Goal: Check status: Check status

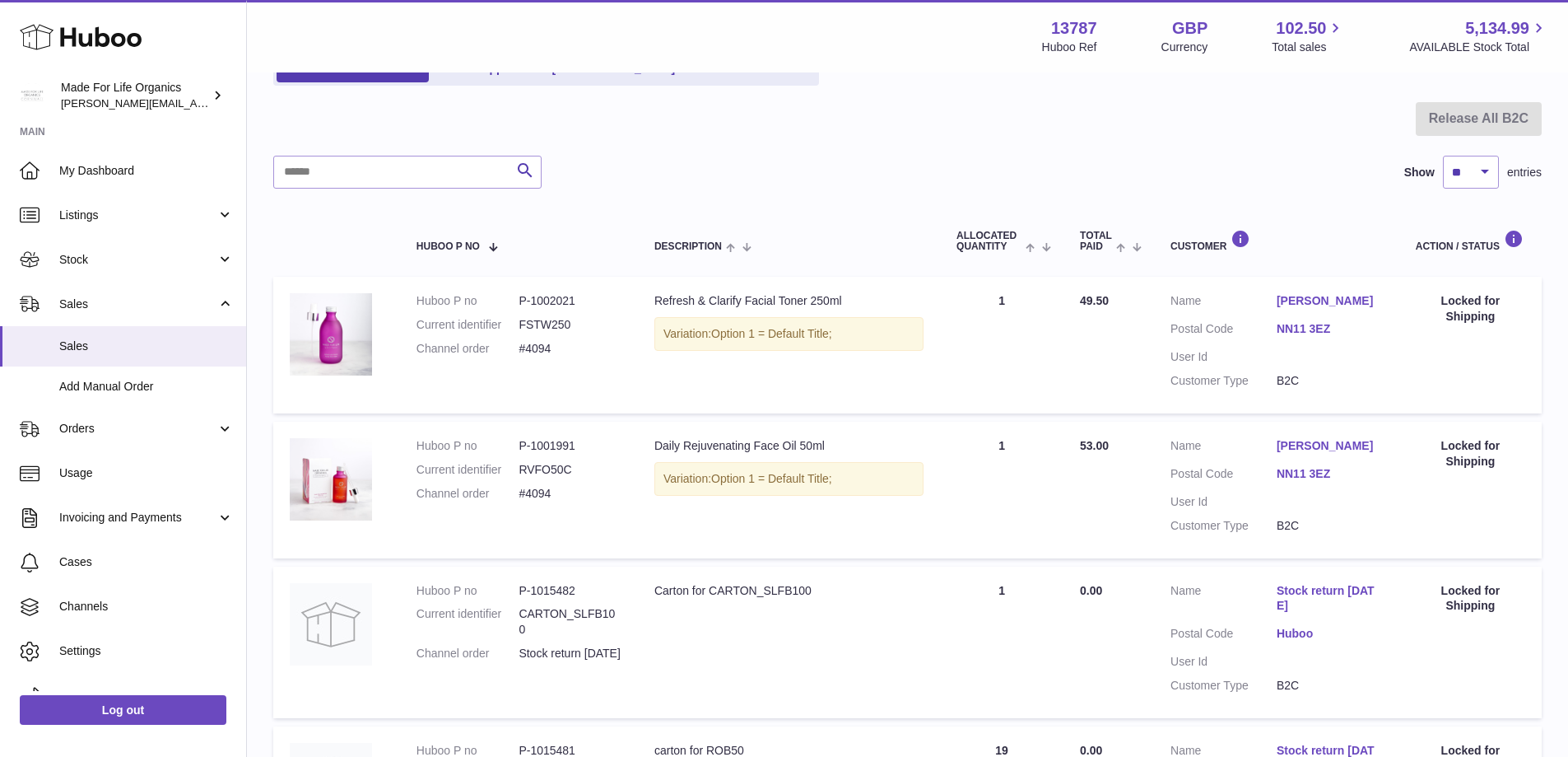
scroll to position [165, 0]
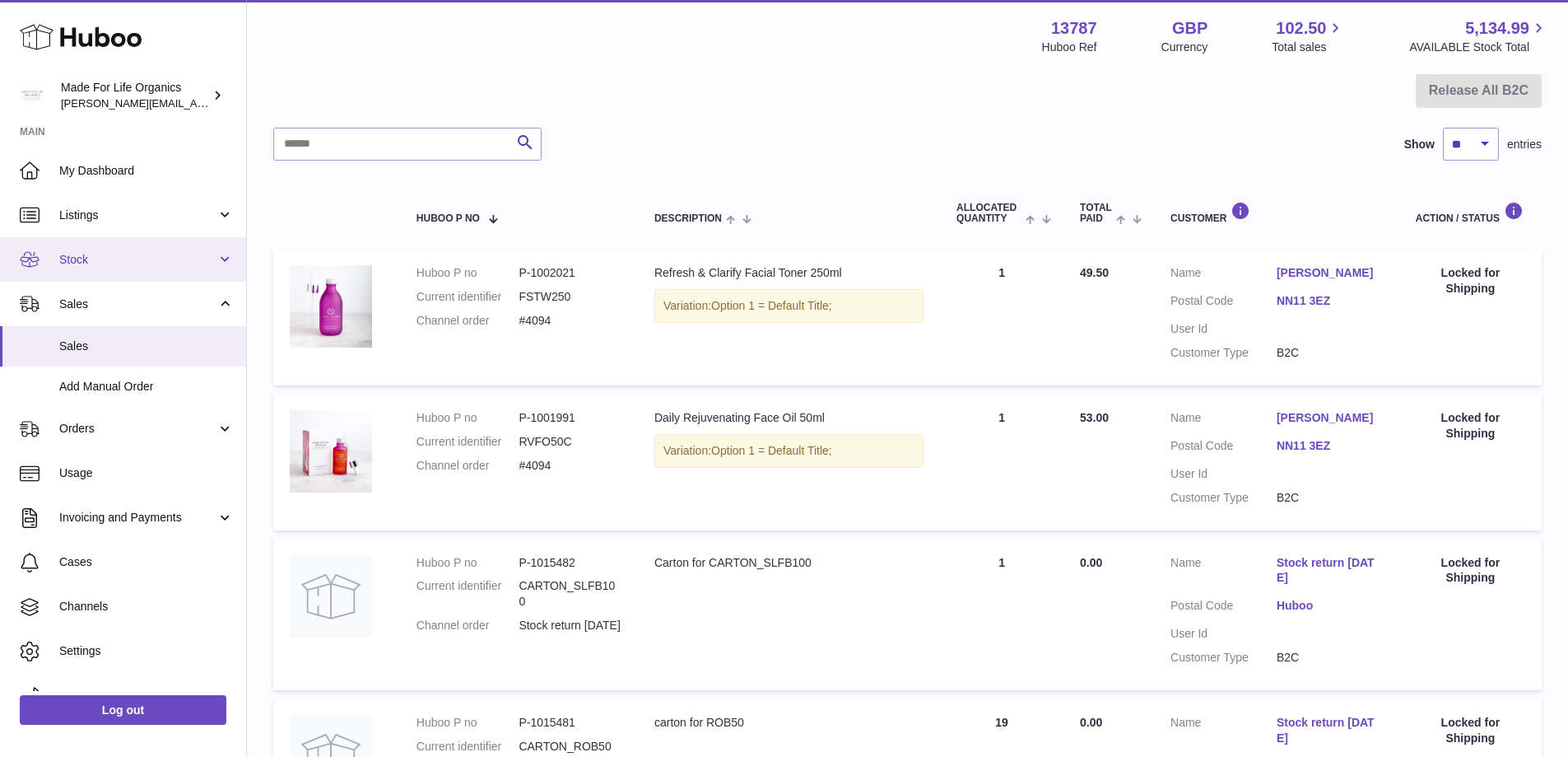
click at [216, 254] on link "Stock" at bounding box center [123, 259] width 246 height 44
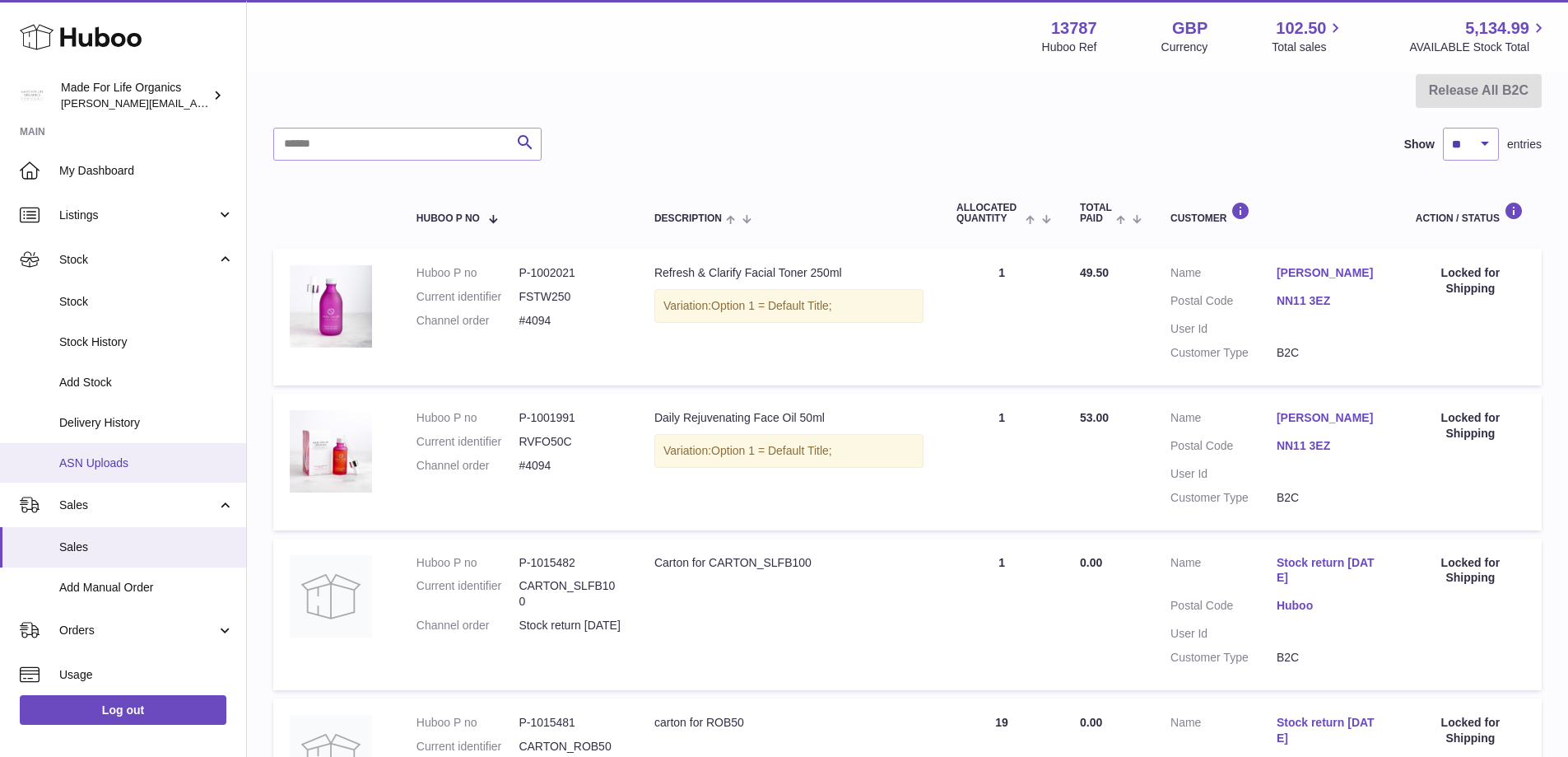
click at [103, 471] on span "ASN Uploads" at bounding box center [146, 463] width 175 height 16
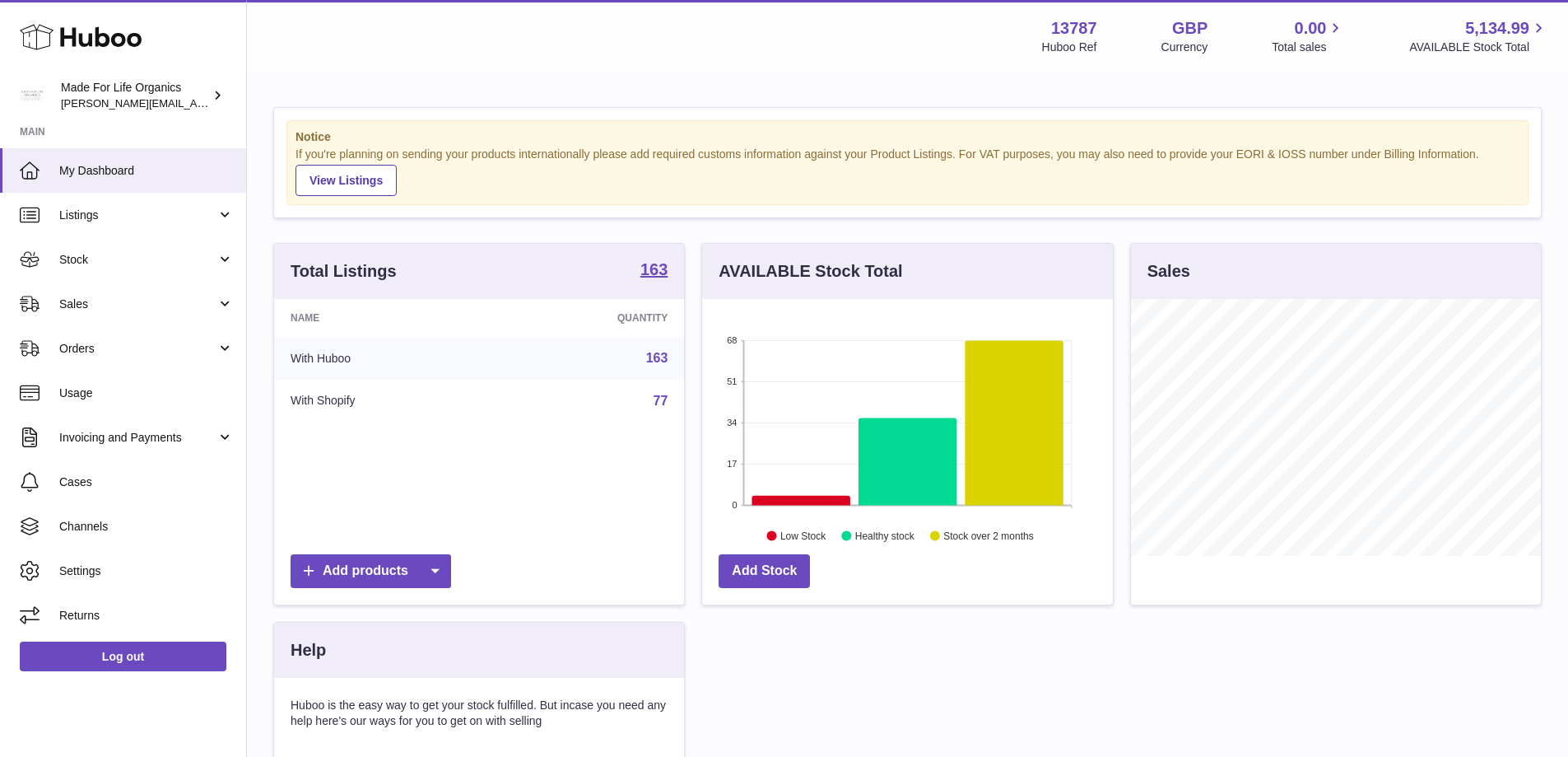
scroll to position [257, 411]
click at [77, 257] on span "Stock" at bounding box center [137, 260] width 157 height 16
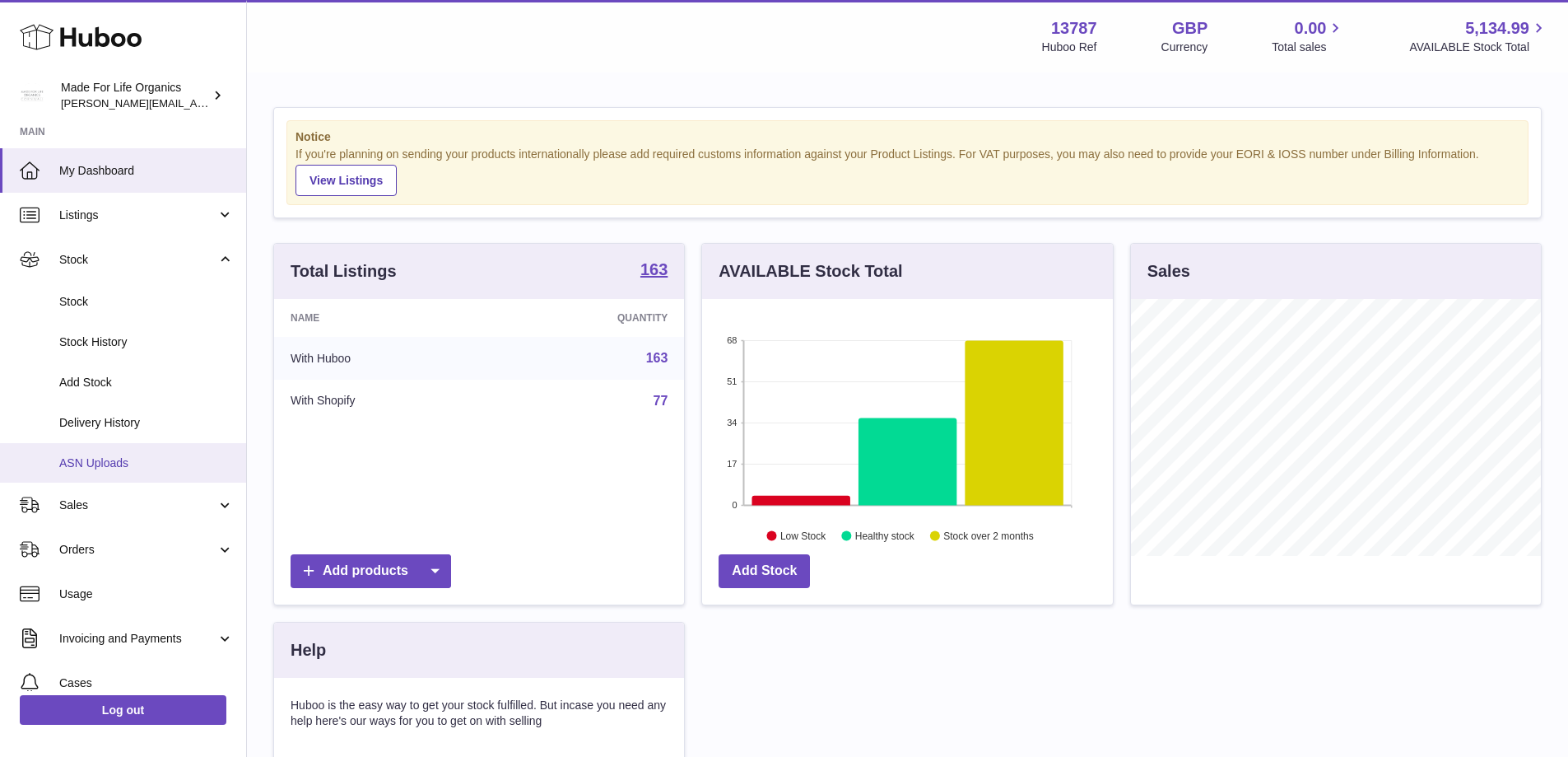
click at [101, 471] on span "ASN Uploads" at bounding box center [146, 463] width 175 height 16
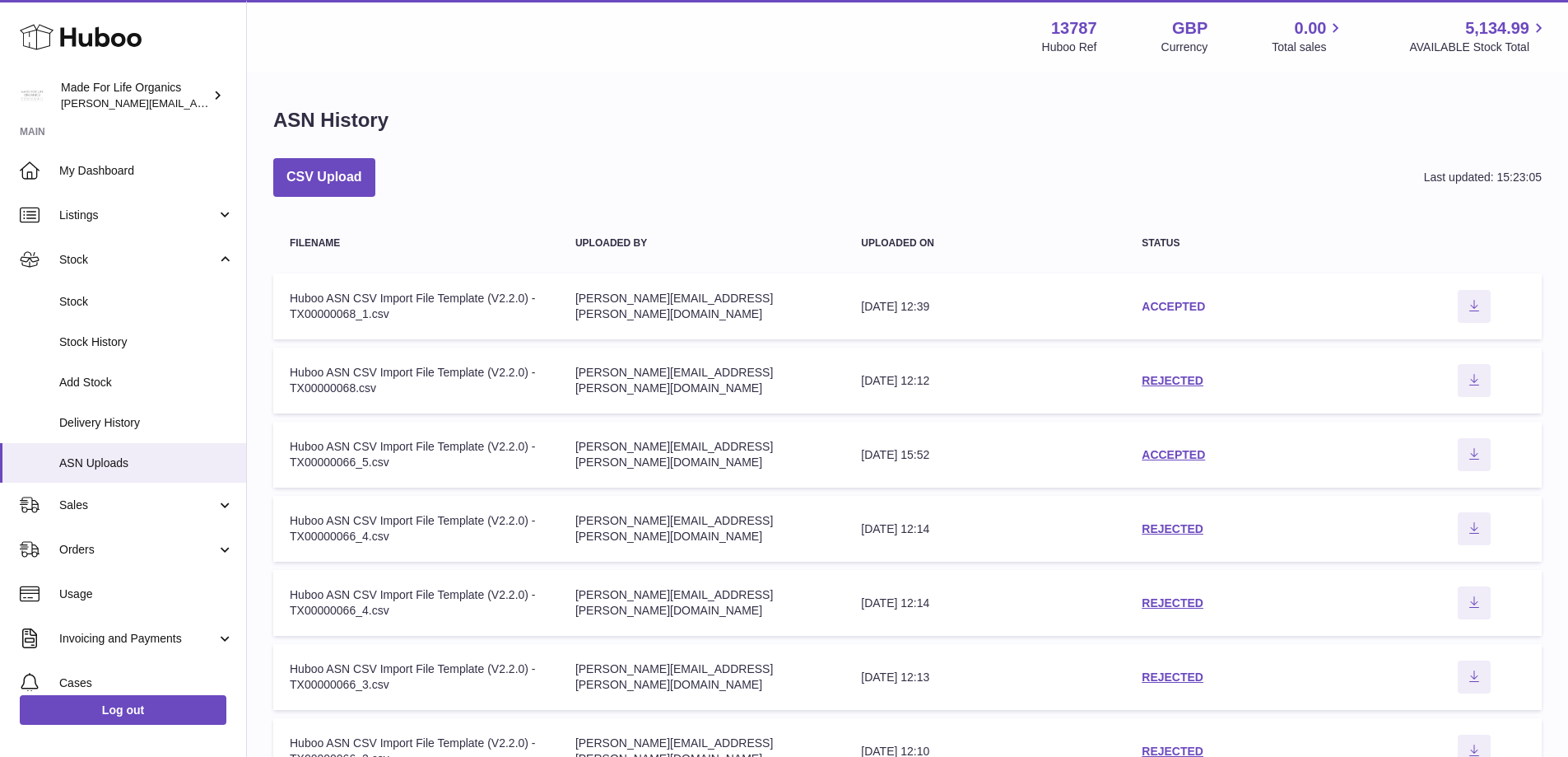
click at [1183, 301] on link "ACCEPTED" at bounding box center [1174, 306] width 63 height 13
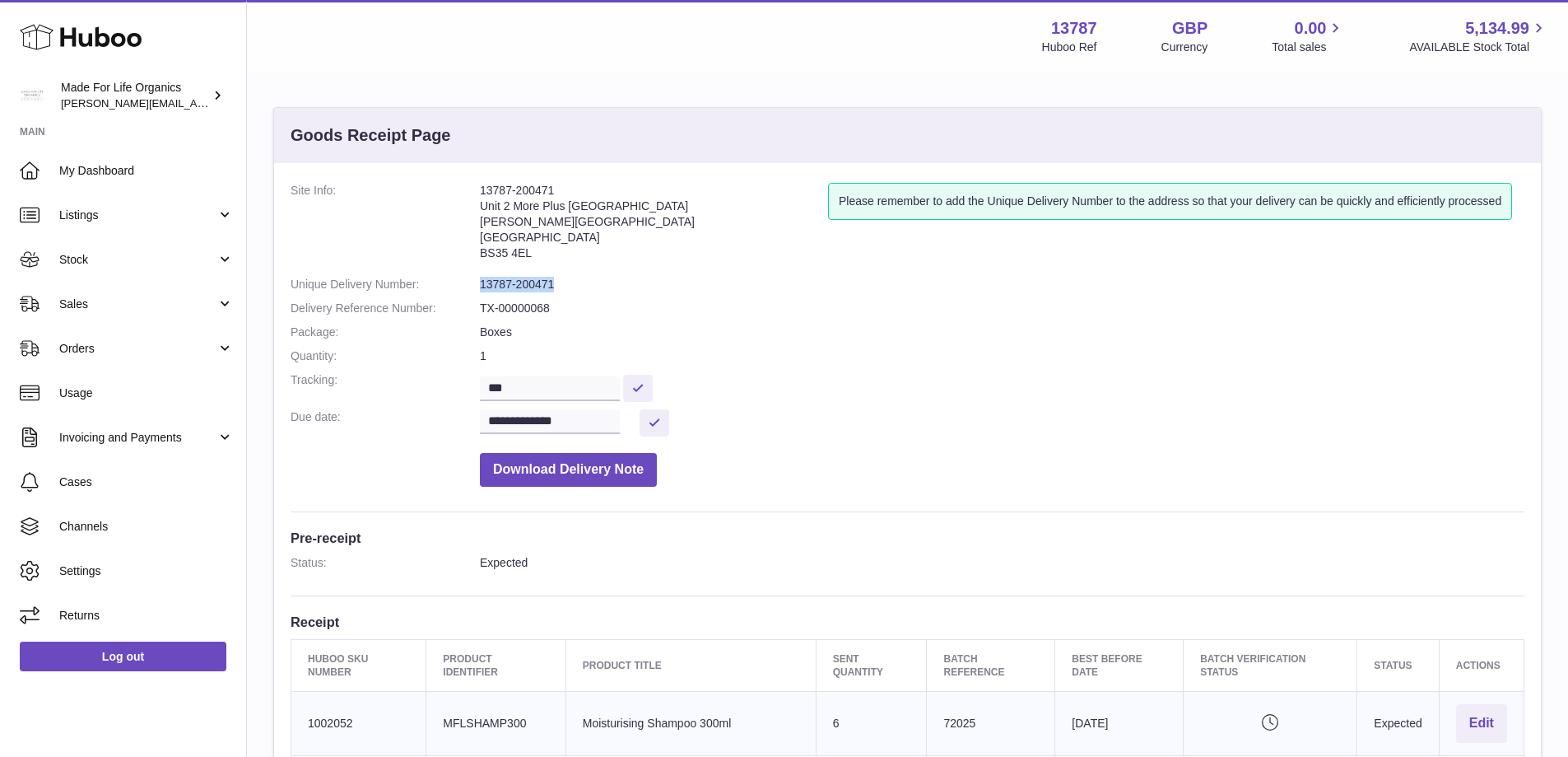
drag, startPoint x: 565, startPoint y: 286, endPoint x: 479, endPoint y: 289, distance: 86.1
click at [479, 289] on dl "**********" at bounding box center [907, 339] width 1234 height 312
copy dl "13787-200471"
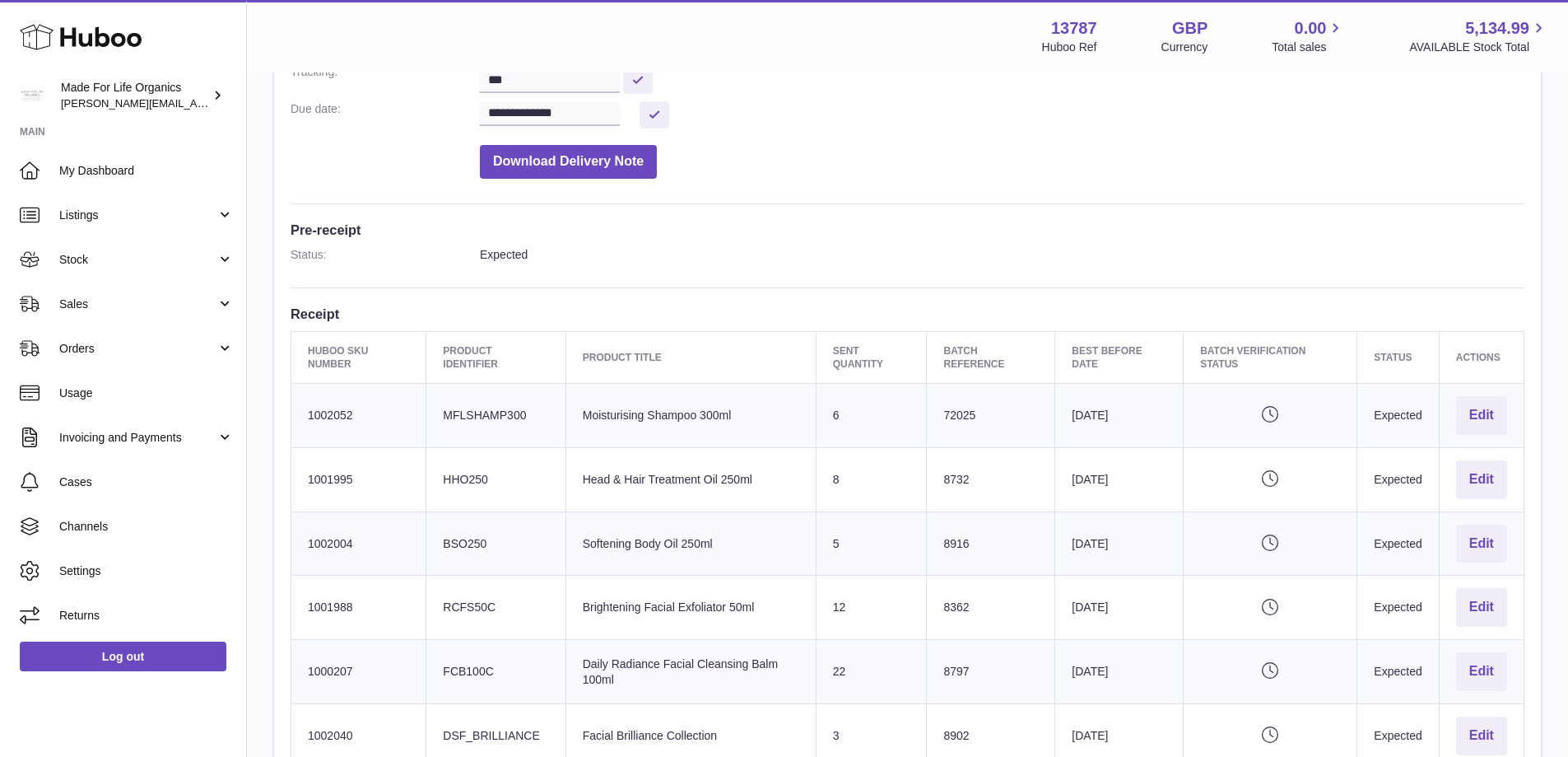
scroll to position [330, 0]
